Goal: Information Seeking & Learning: Check status

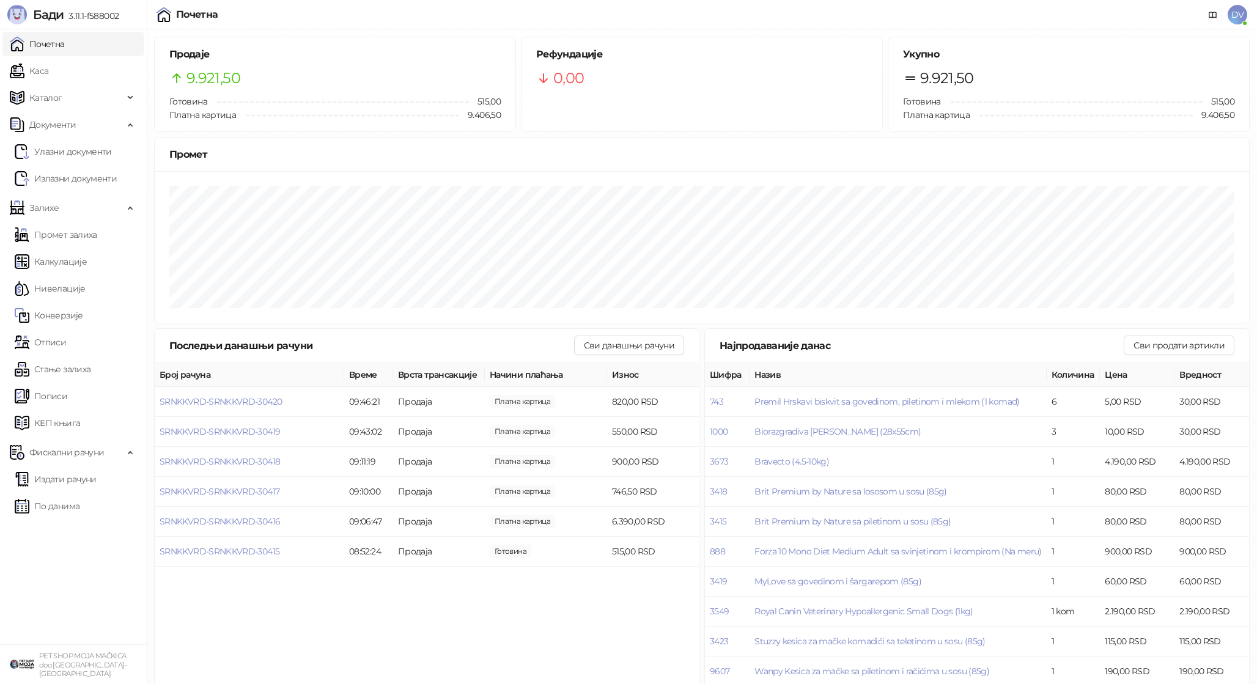
drag, startPoint x: 72, startPoint y: 79, endPoint x: 81, endPoint y: 53, distance: 27.8
click at [48, 79] on link "Каса" at bounding box center [29, 71] width 39 height 24
click at [65, 53] on link "Почетна" at bounding box center [37, 44] width 55 height 24
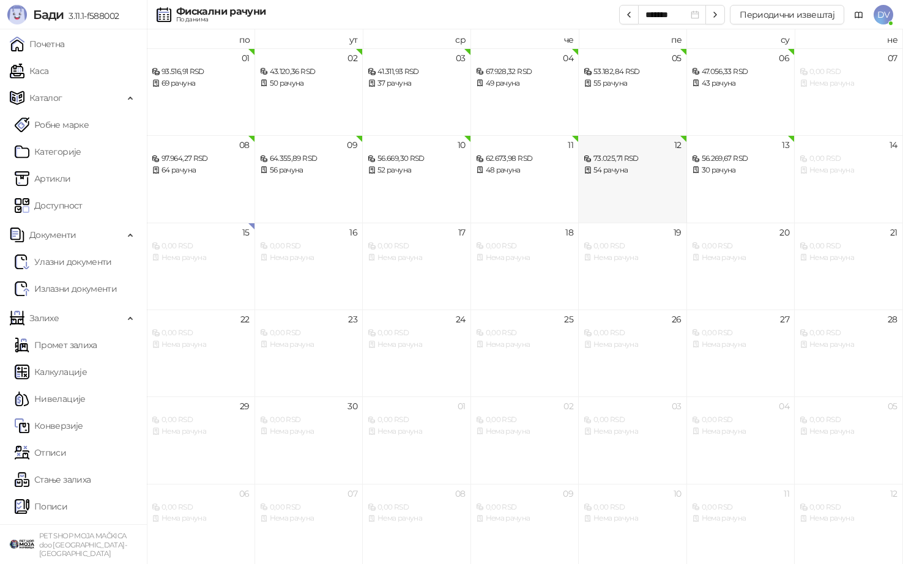
click at [613, 183] on div "12 73.025,71 RSD 54 рачуна" at bounding box center [632, 178] width 108 height 87
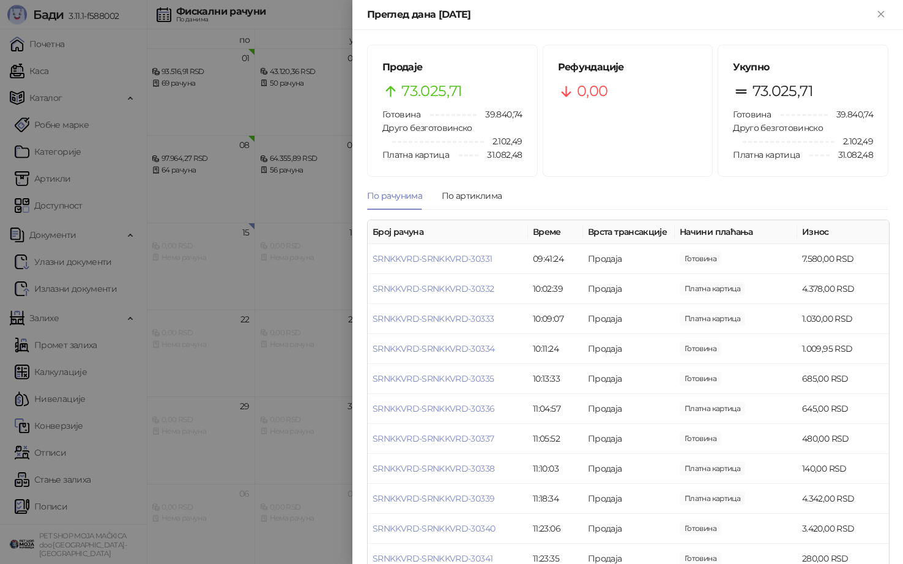
click at [224, 274] on div at bounding box center [451, 282] width 903 height 564
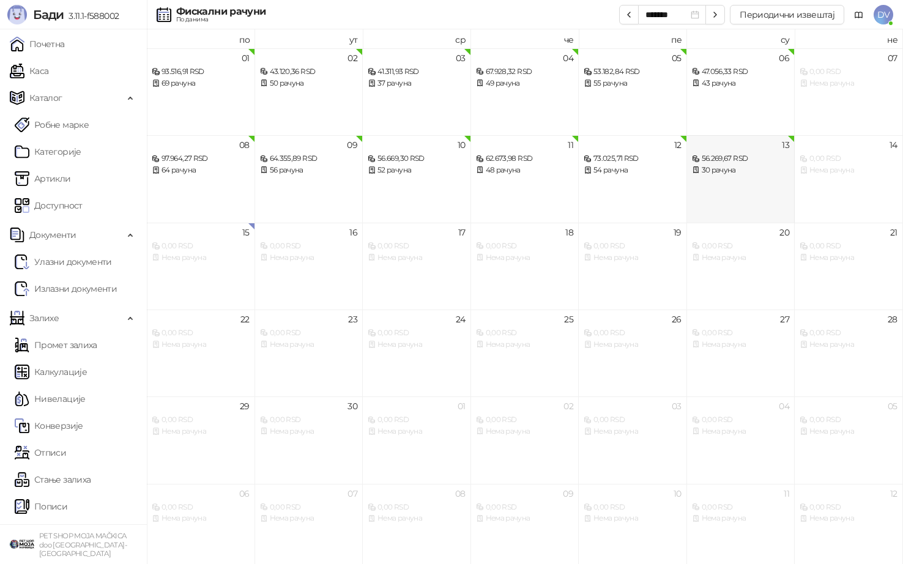
click at [749, 159] on div "56.269,67 RSD" at bounding box center [741, 159] width 98 height 12
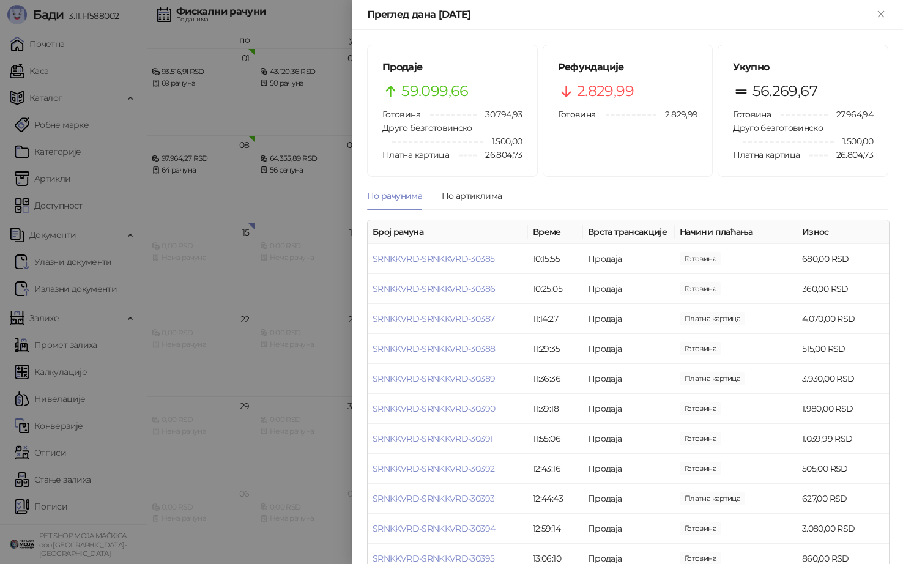
click at [235, 292] on div at bounding box center [451, 282] width 903 height 564
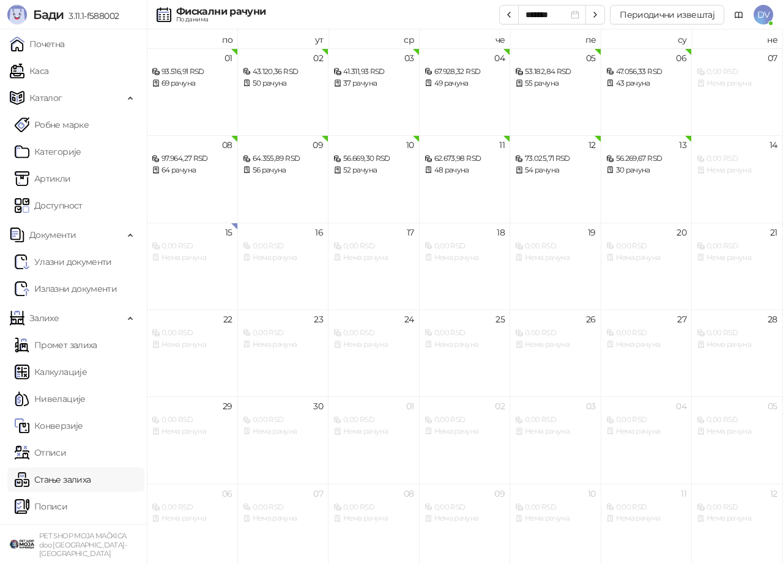
click at [67, 475] on link "Стање залиха" at bounding box center [53, 479] width 76 height 24
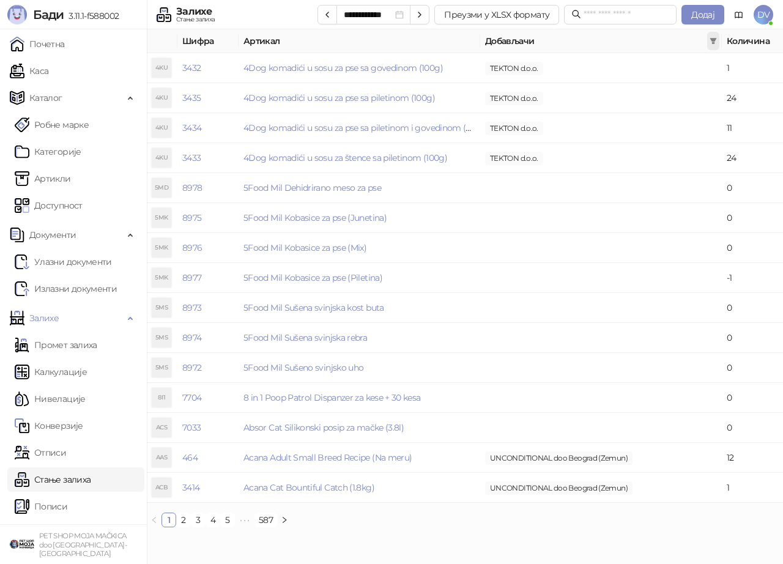
click at [712, 36] on span at bounding box center [713, 41] width 12 height 18
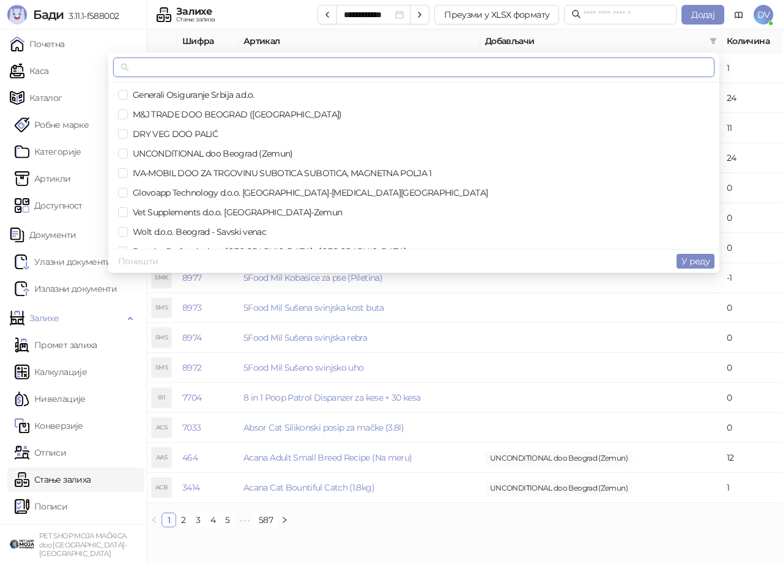
click at [675, 62] on input "text" at bounding box center [418, 67] width 575 height 13
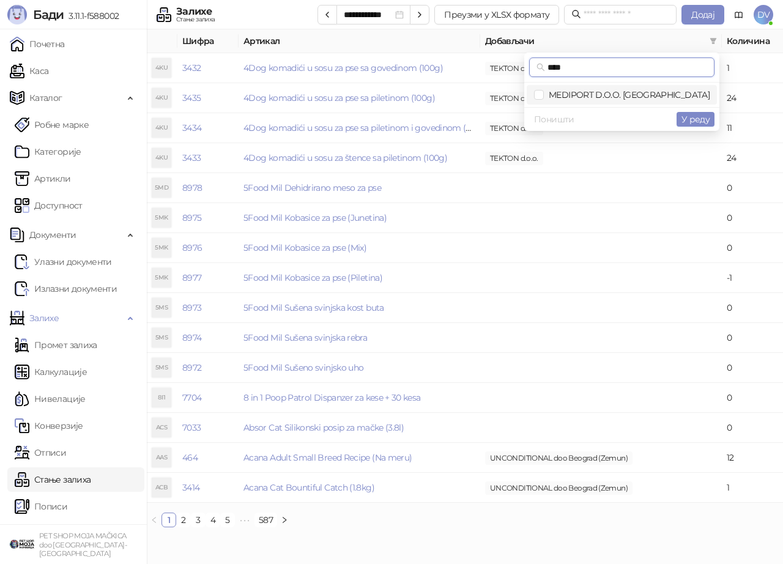
type input "****"
click at [688, 95] on span "MEDIPORT D.O.O. BEOGRAD" at bounding box center [627, 94] width 166 height 11
click at [703, 116] on span "У реду" at bounding box center [695, 119] width 28 height 11
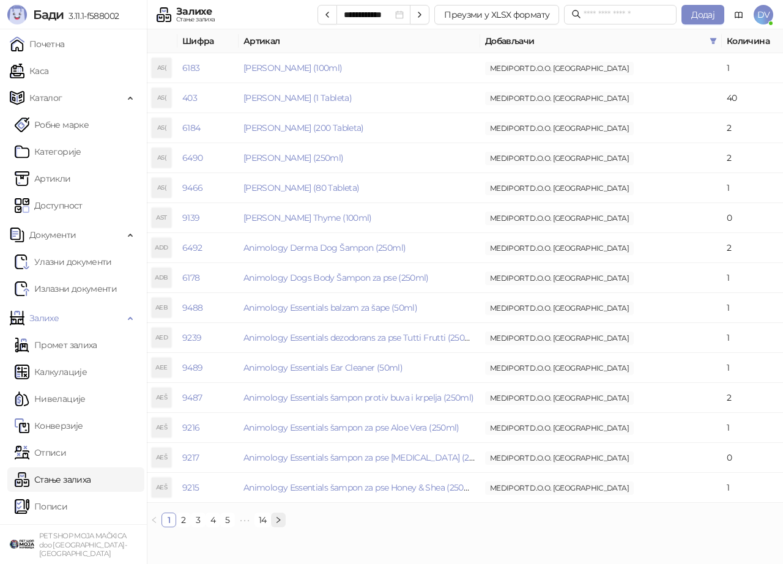
click at [279, 516] on icon "right" at bounding box center [278, 519] width 7 height 7
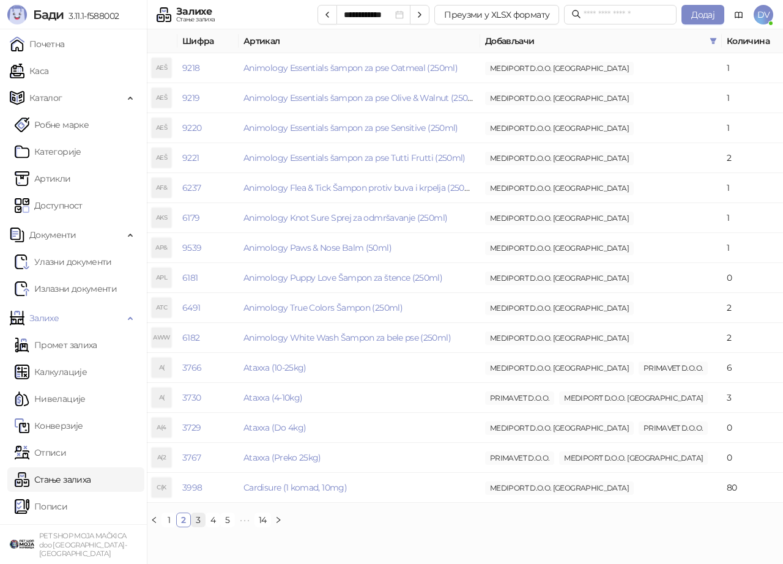
click at [200, 519] on link "3" at bounding box center [197, 519] width 13 height 13
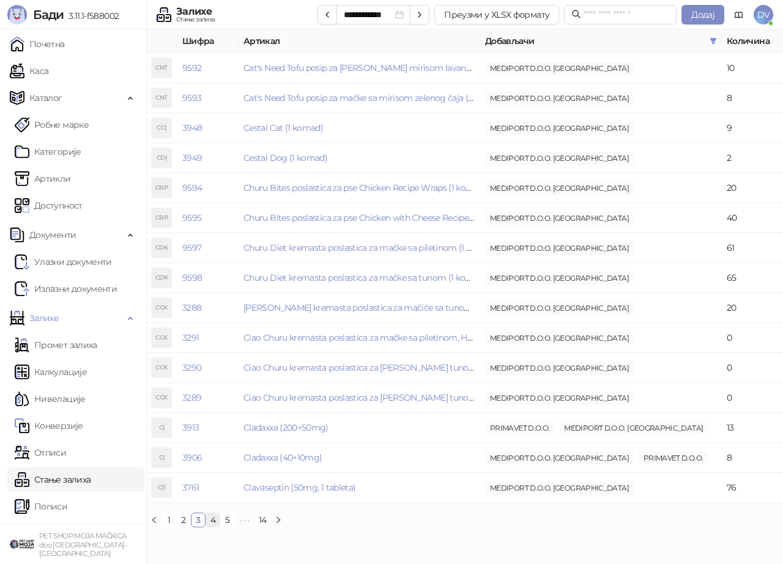
click at [212, 522] on link "4" at bounding box center [212, 519] width 13 height 13
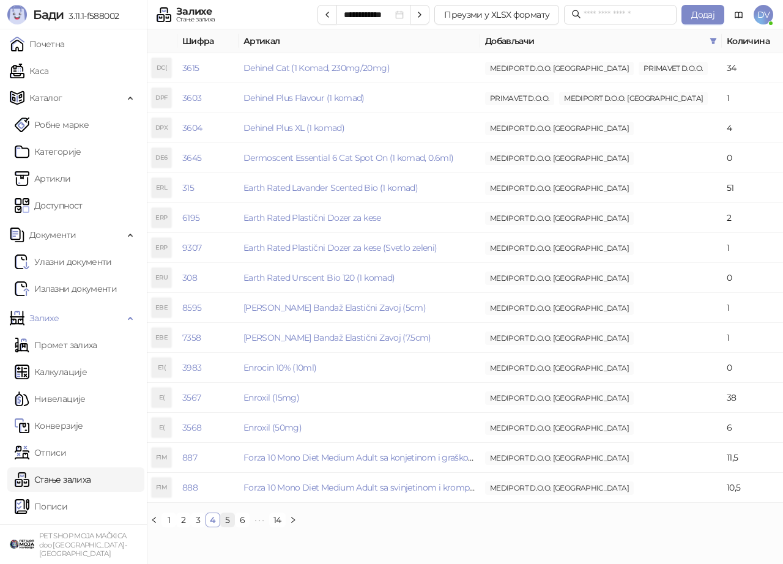
click at [226, 519] on link "5" at bounding box center [227, 519] width 13 height 13
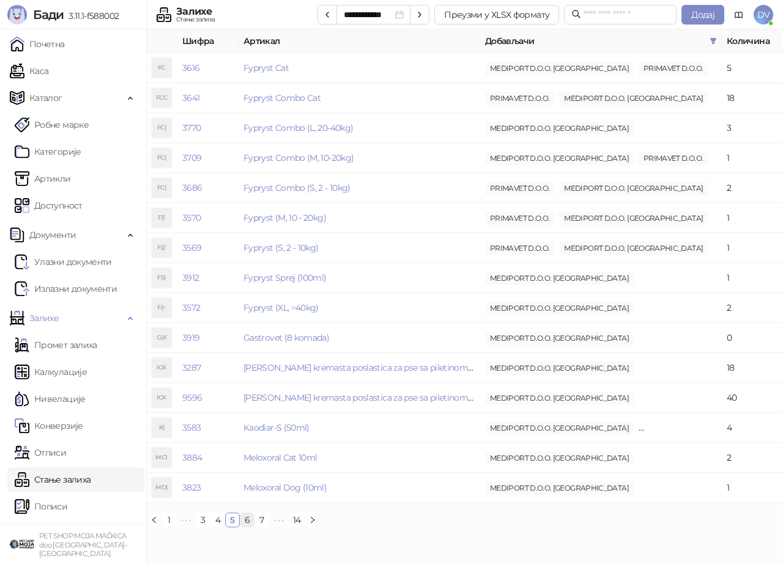
click at [251, 520] on link "6" at bounding box center [246, 519] width 13 height 13
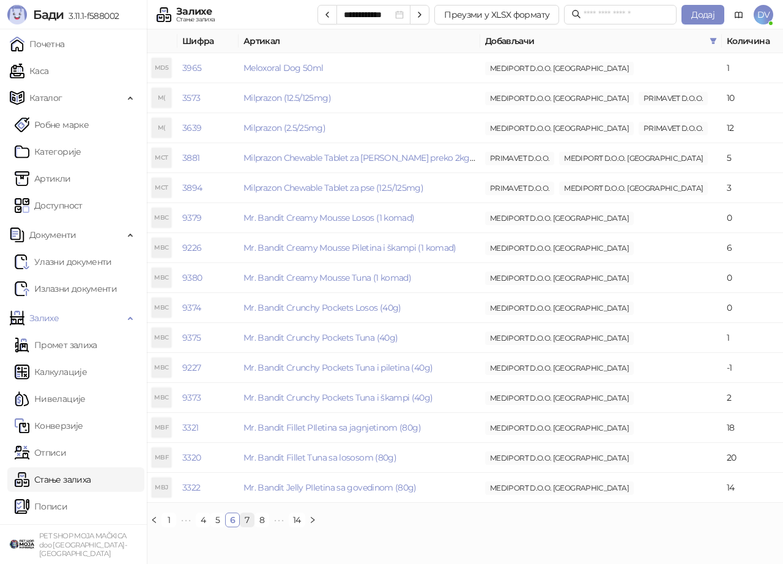
click at [243, 520] on link "7" at bounding box center [246, 519] width 13 height 13
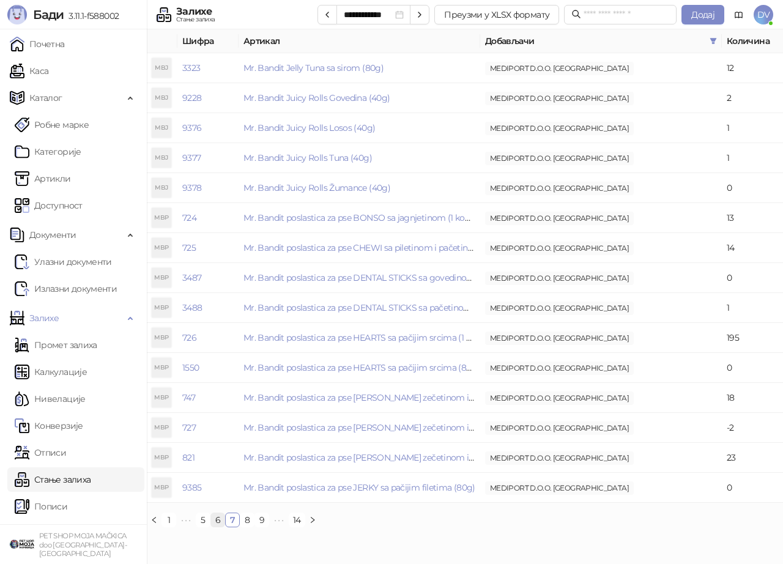
click at [219, 520] on link "6" at bounding box center [217, 519] width 13 height 13
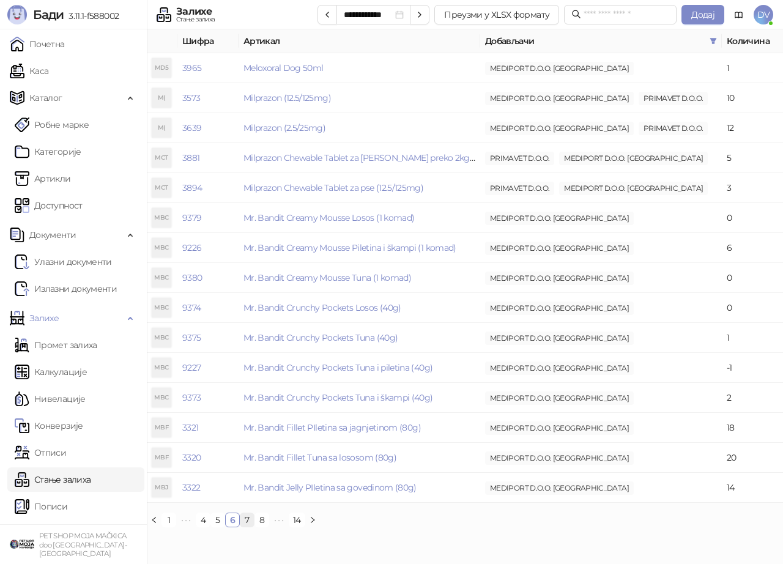
click at [248, 519] on link "7" at bounding box center [246, 519] width 13 height 13
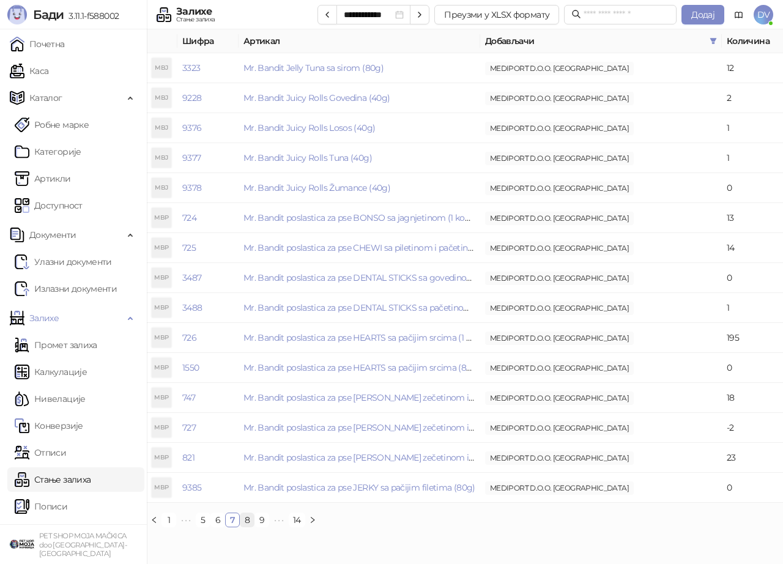
click at [245, 523] on link "8" at bounding box center [246, 519] width 13 height 13
click at [255, 523] on link "9" at bounding box center [261, 519] width 13 height 13
click at [248, 519] on link "10" at bounding box center [247, 519] width 15 height 13
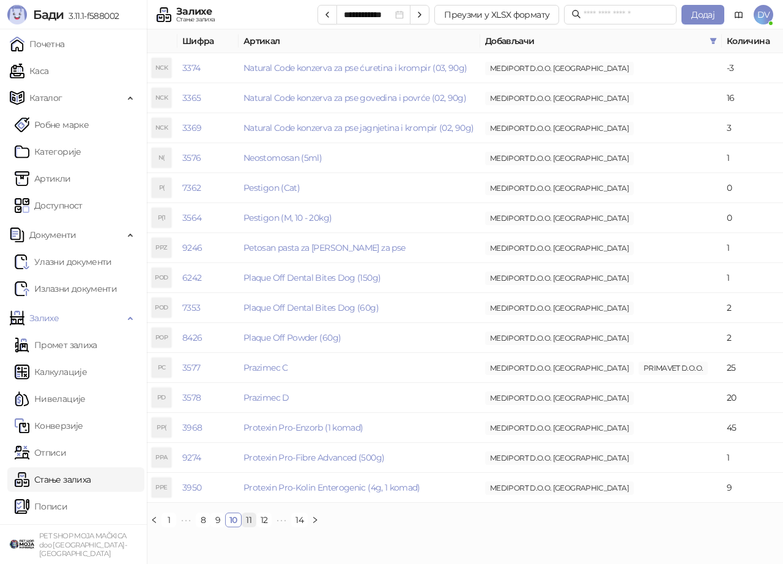
click at [248, 519] on link "11" at bounding box center [248, 519] width 13 height 13
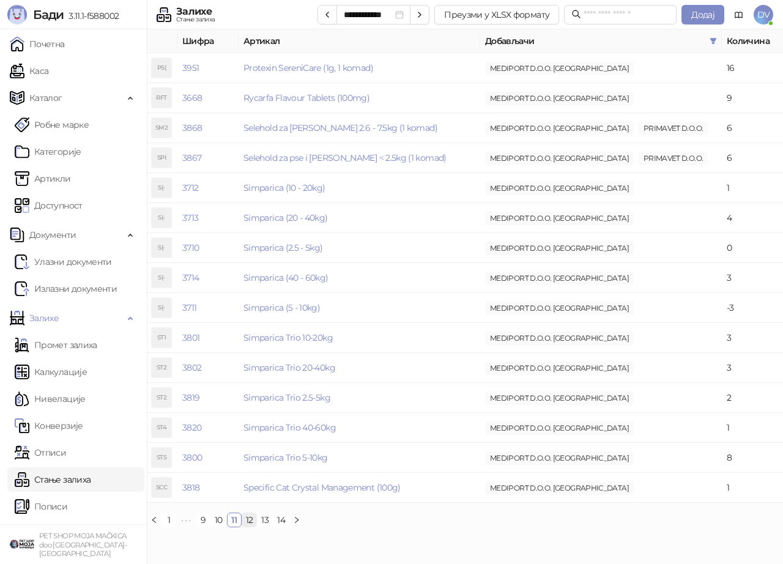
click at [249, 520] on link "12" at bounding box center [249, 519] width 15 height 13
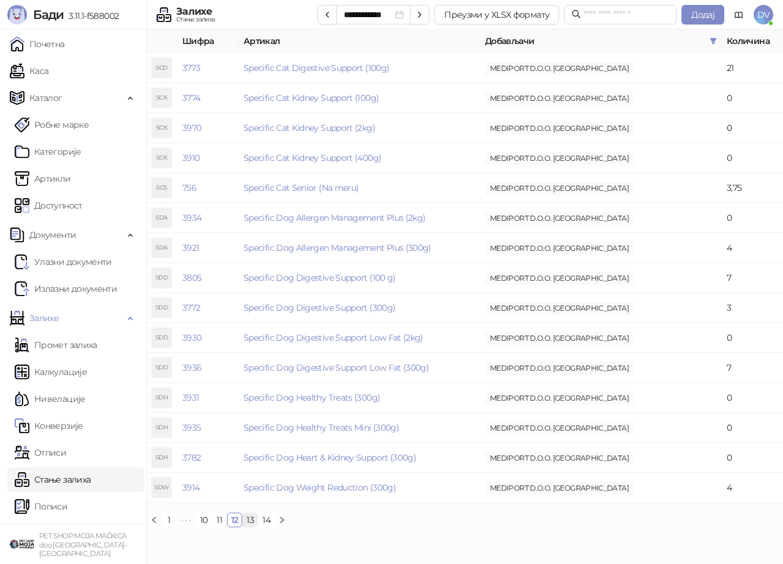
click at [247, 522] on link "13" at bounding box center [250, 519] width 15 height 13
click at [266, 519] on link "14" at bounding box center [266, 519] width 15 height 13
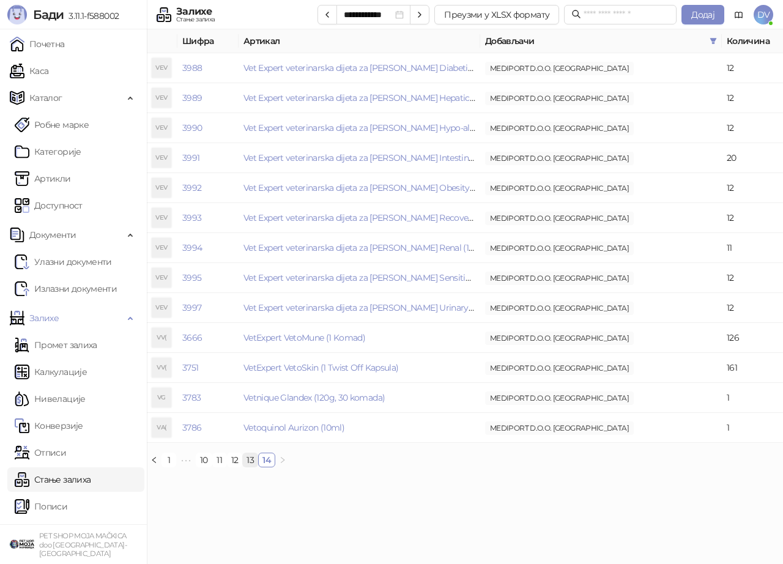
click at [246, 457] on link "13" at bounding box center [250, 459] width 15 height 13
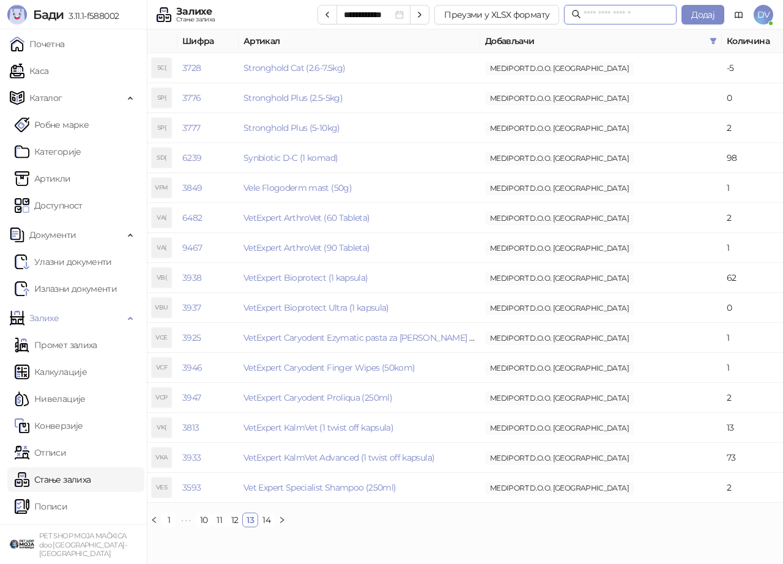
click at [605, 15] on input "text" at bounding box center [626, 14] width 86 height 13
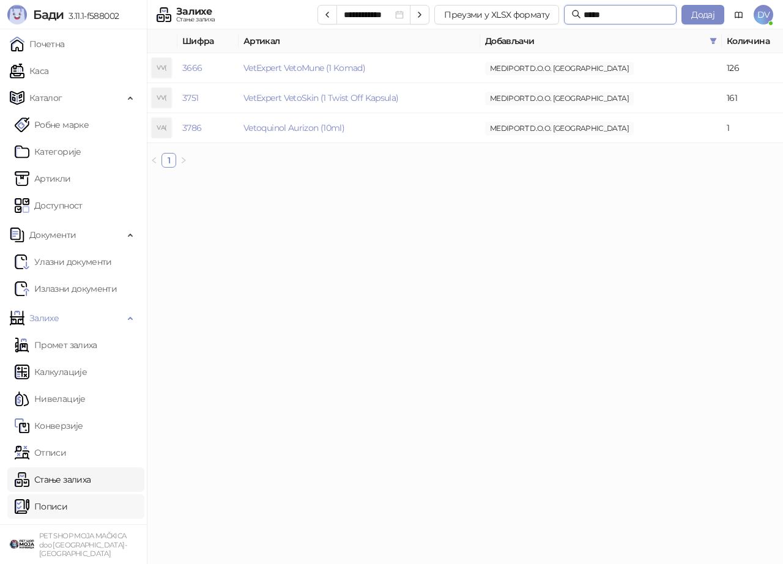
type input "*****"
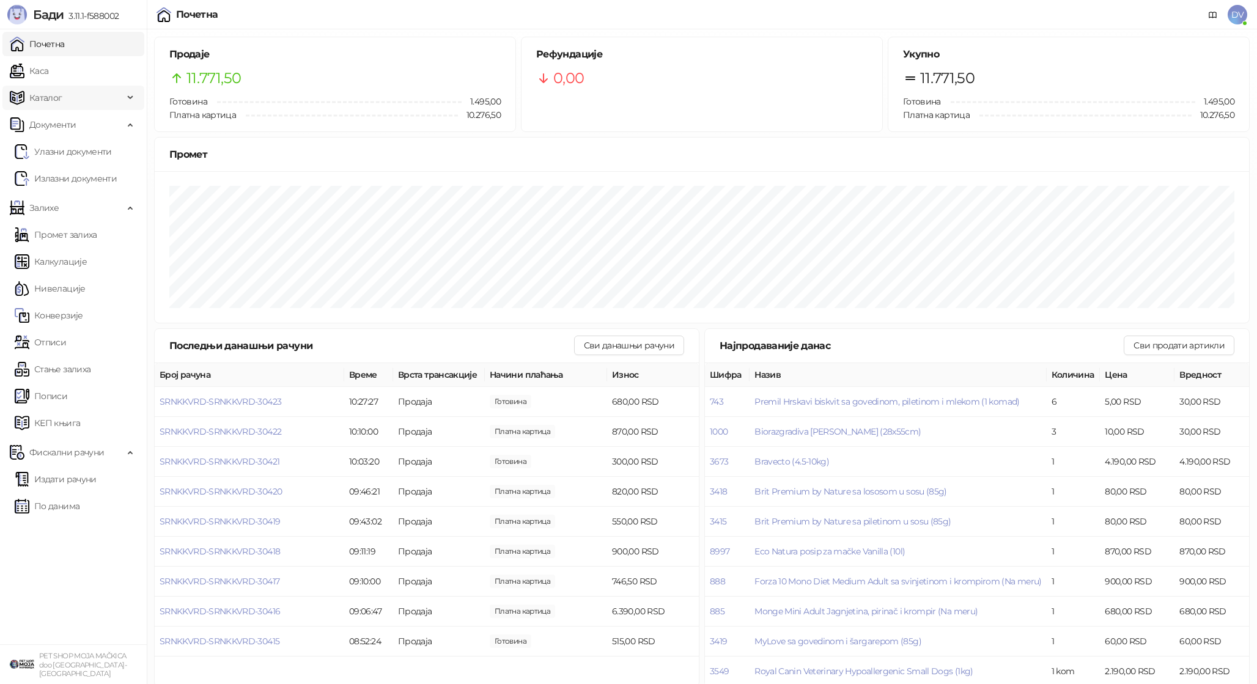
click at [103, 103] on span "Каталог" at bounding box center [67, 98] width 114 height 24
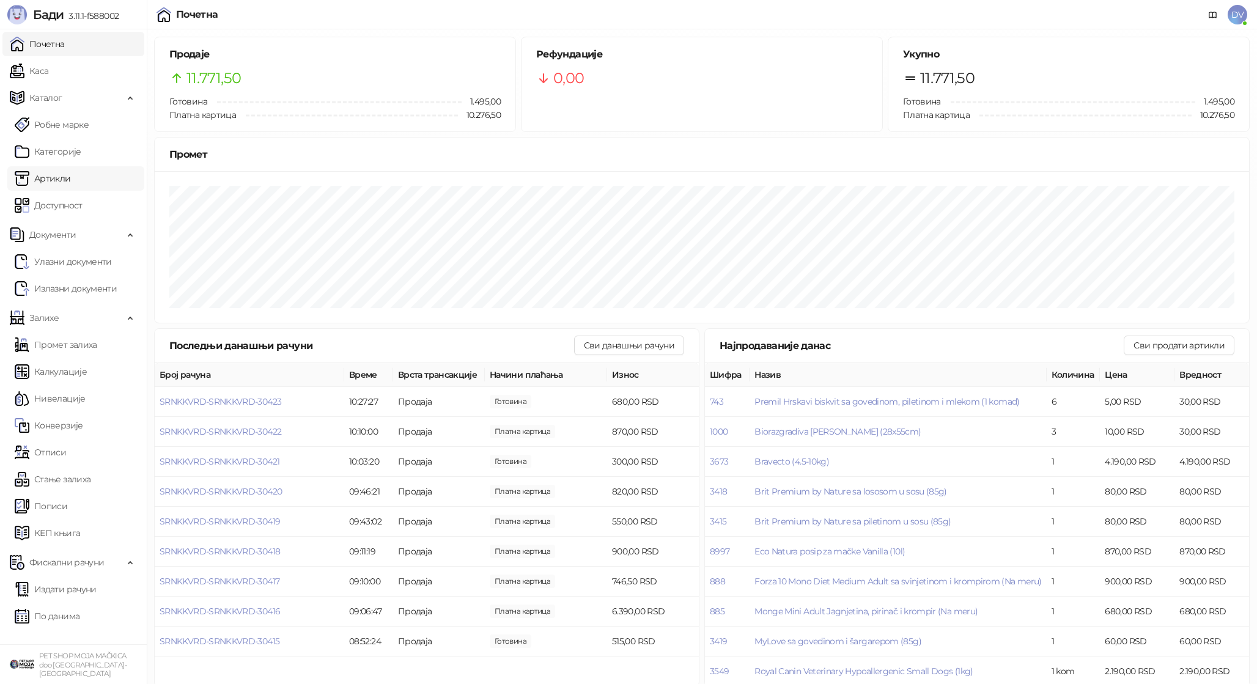
click at [71, 190] on link "Артикли" at bounding box center [43, 178] width 56 height 24
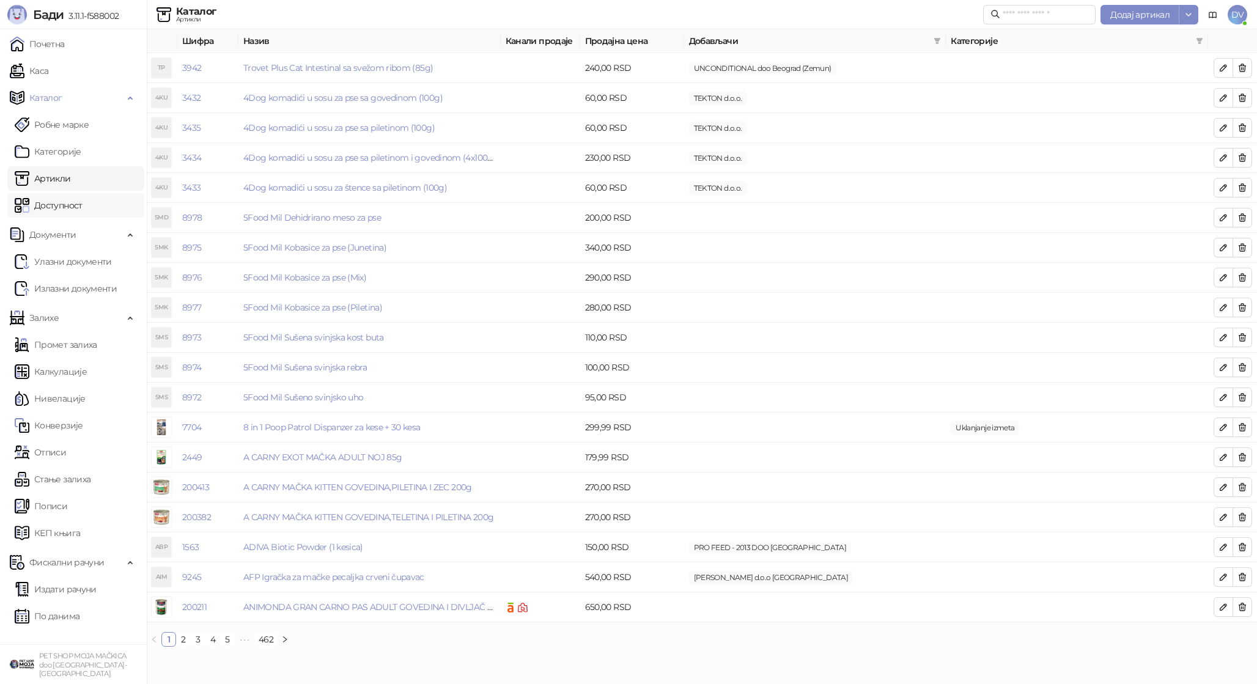
click at [83, 209] on link "Доступност" at bounding box center [49, 205] width 68 height 24
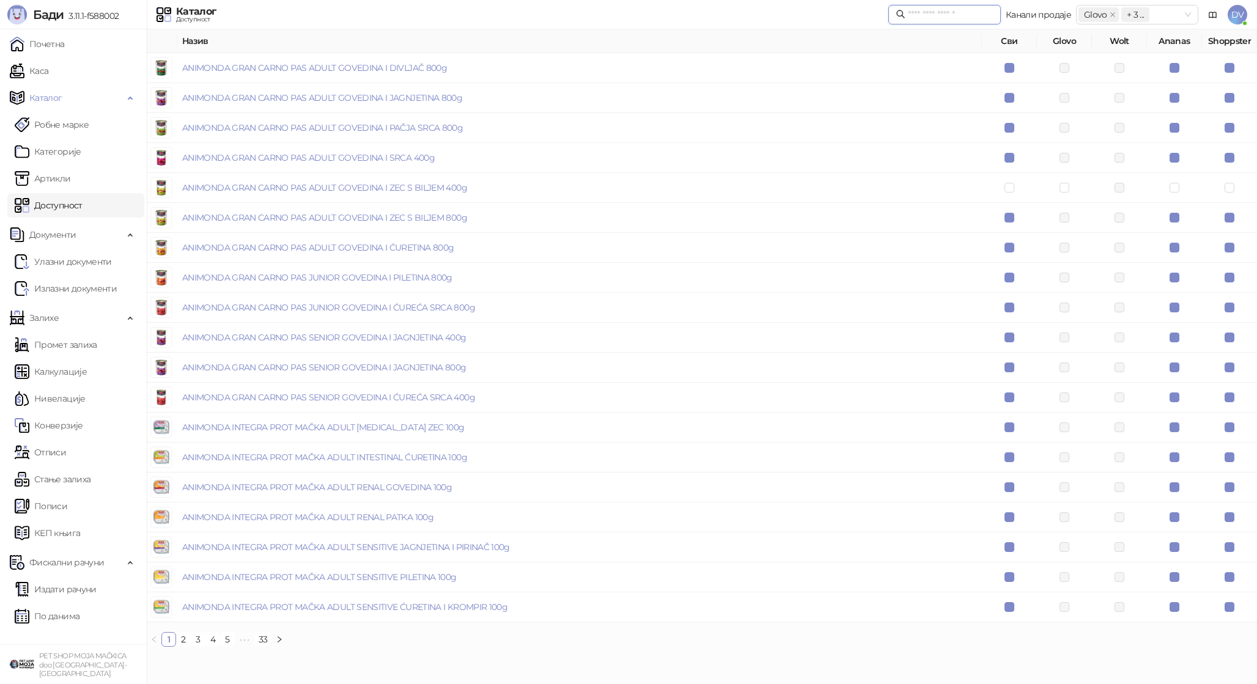
click at [976, 16] on input "text" at bounding box center [951, 14] width 86 height 13
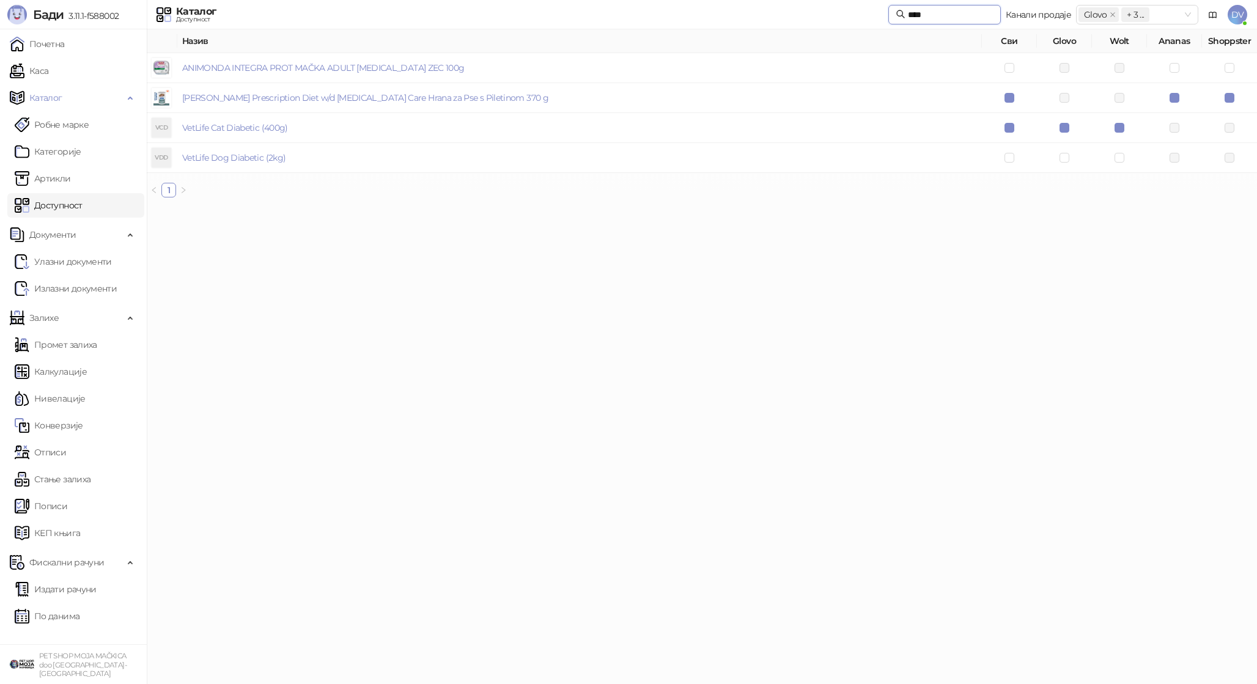
click at [942, 20] on input "****" at bounding box center [951, 14] width 86 height 13
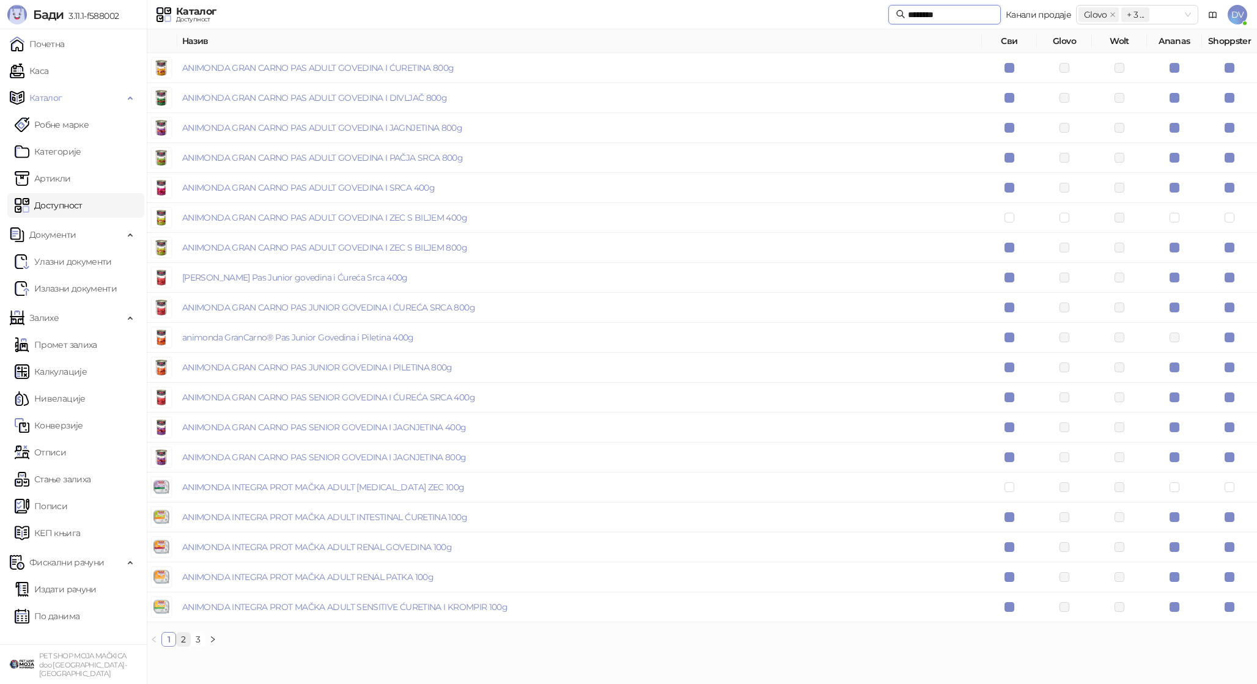
type input "********"
click at [185, 640] on link "2" at bounding box center [183, 639] width 13 height 13
